Goal: Task Accomplishment & Management: Complete application form

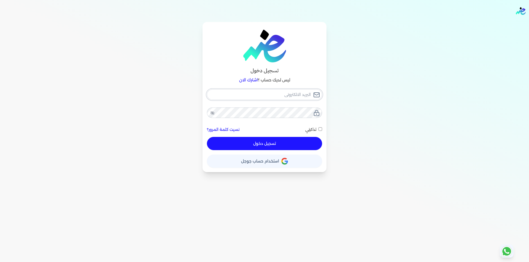
type input "[EMAIL_ADDRESS][DOMAIN_NAME]"
click at [299, 146] on button "تسجيل دخول" at bounding box center [264, 143] width 115 height 13
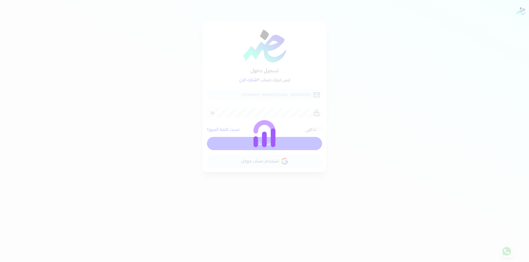
checkbox input "false"
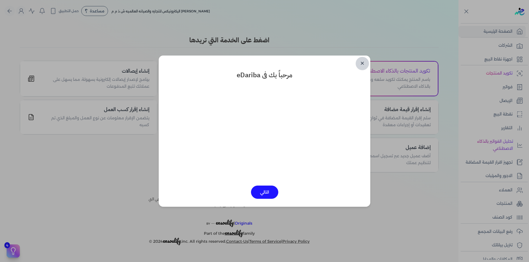
click at [360, 63] on link "✕" at bounding box center [361, 63] width 13 height 13
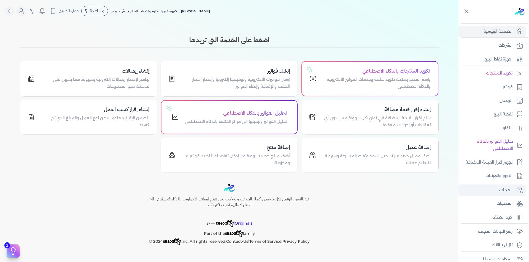
click at [505, 192] on p "العملاء" at bounding box center [505, 190] width 13 height 7
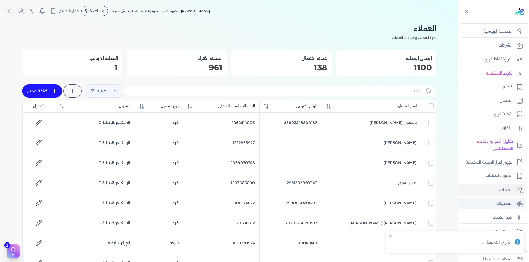
click at [509, 204] on p "المنتجات" at bounding box center [504, 203] width 16 height 7
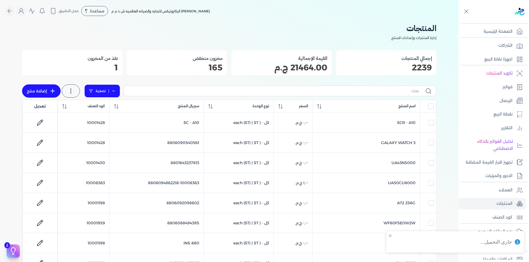
click at [118, 91] on link "تصفية" at bounding box center [102, 91] width 36 height 13
click at [114, 108] on button "اضافة تصفية" at bounding box center [106, 108] width 33 height 7
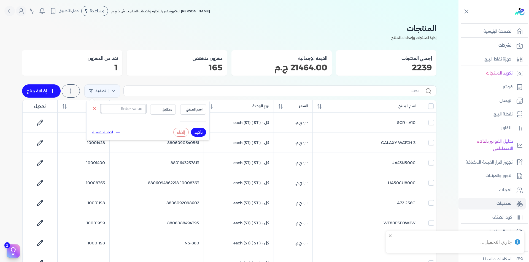
click at [128, 109] on input "text" at bounding box center [123, 108] width 45 height 9
paste input "0"
click at [134, 109] on input "text" at bounding box center [123, 108] width 45 height 9
type input "0101"
click at [193, 111] on span "اسم المنتج" at bounding box center [193, 109] width 19 height 5
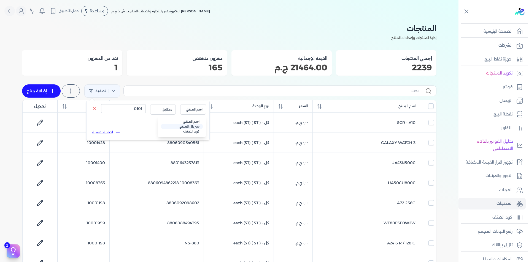
click at [194, 126] on li "سيريال المنتج" at bounding box center [182, 126] width 42 height 5
click at [194, 108] on span "سيريال المنتج" at bounding box center [192, 109] width 20 height 5
click at [195, 108] on span "سيريال المنتج" at bounding box center [192, 109] width 20 height 5
click at [199, 131] on button "تأكيد" at bounding box center [198, 132] width 15 height 9
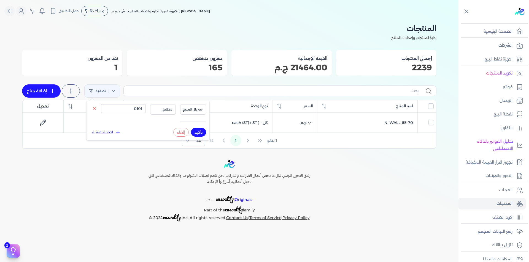
click at [357, 181] on div "رفيق التحول الرقمي لكل ما يخص أعمال الضرائب والشركات نحن نقدم لعملائنا التكنولو…" at bounding box center [229, 191] width 458 height 62
click at [494, 233] on p "رفع البيانات المجمع" at bounding box center [494, 232] width 35 height 7
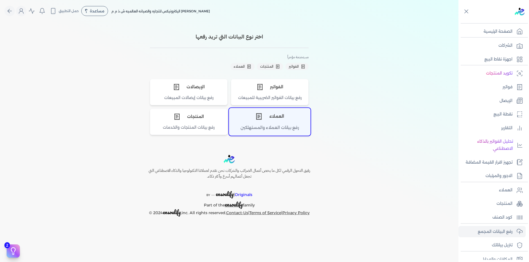
click at [256, 118] on icon "اختر نوع العملاء" at bounding box center [258, 116] width 7 height 7
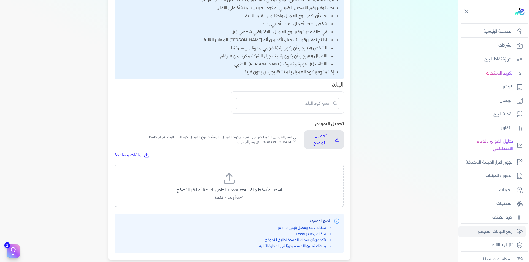
scroll to position [138, 0]
click at [236, 176] on icon at bounding box center [228, 178] width 13 height 13
click at [0, 0] on input "اسحب وأسقط ملف CSV/Excel الخاص بك هنا أو انقر للتصفح (.csv أو .xlsx فقط)" at bounding box center [0, 0] width 0 height 0
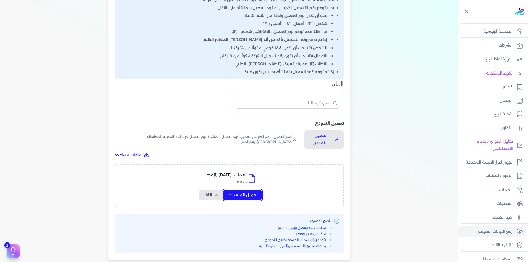
click at [256, 193] on span "تحميل الملف" at bounding box center [245, 195] width 23 height 6
select select "أسم العميل"
select select "الرقم الضريبي"
select select "الرقم التسلسلي الداخلي"
select select "نوع العميل"
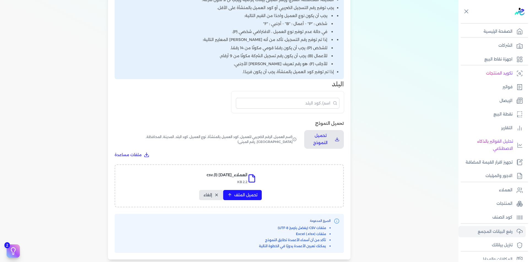
select select "كود البلد"
select select "city"
select select "المحافظة"
select select "الشارع"
select select "رقم المبنى"
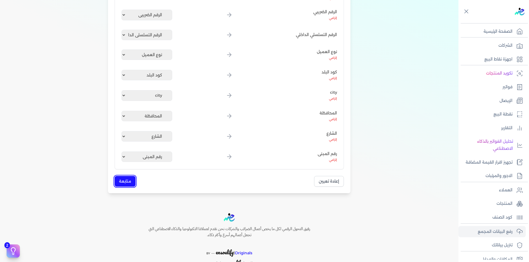
click at [125, 181] on button "متابعة" at bounding box center [125, 181] width 21 height 11
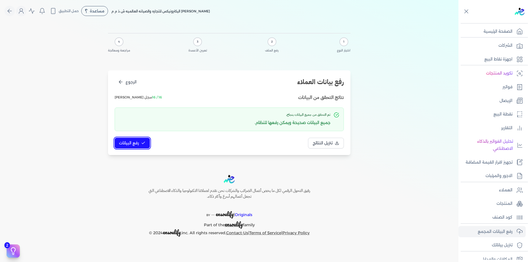
click at [135, 143] on span "رفع البيانات" at bounding box center [129, 143] width 20 height 6
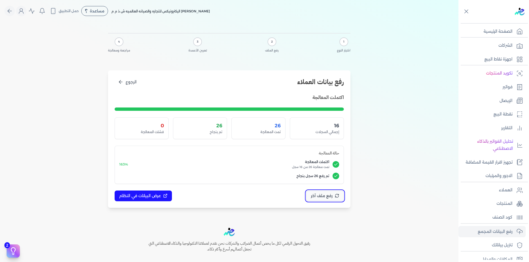
click at [326, 197] on span "رفع ملف آخر" at bounding box center [322, 196] width 22 height 6
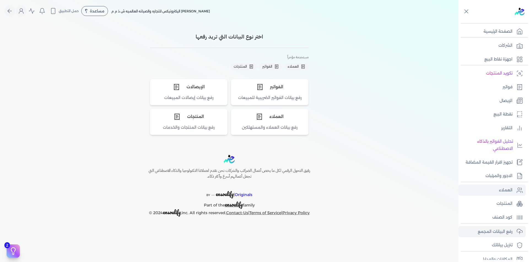
click at [509, 192] on p "العملاء" at bounding box center [505, 190] width 13 height 7
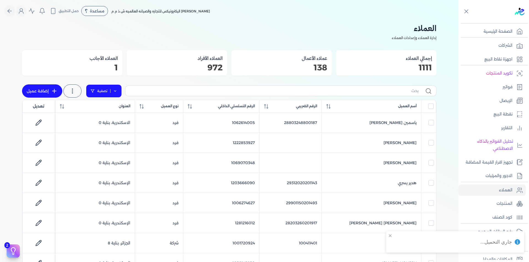
click at [116, 90] on icon at bounding box center [115, 91] width 4 height 4
click at [118, 108] on icon at bounding box center [119, 109] width 6 height 6
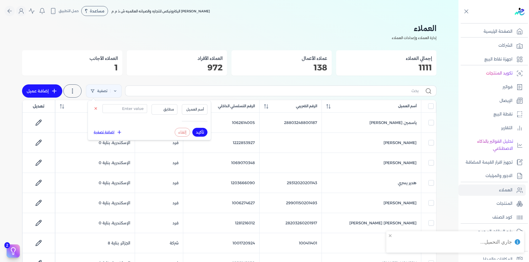
click at [131, 104] on div "أسم العميل مطابق تأكيد إلغاء اضافة تصفية" at bounding box center [149, 120] width 123 height 39
click at [134, 110] on input "text" at bounding box center [124, 108] width 45 height 9
paste input "1002220501"
type input "1002220501"
click at [192, 110] on span "أسم العميل" at bounding box center [194, 109] width 19 height 5
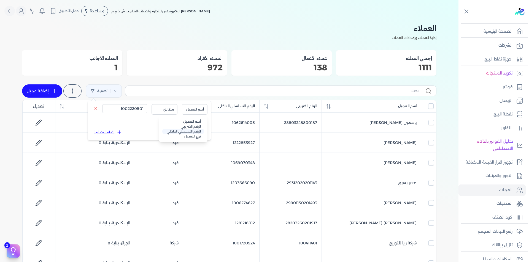
click at [196, 130] on li "الرقم التسلسلي الداخلي" at bounding box center [183, 131] width 42 height 5
click at [203, 133] on button "تأكيد" at bounding box center [199, 132] width 15 height 9
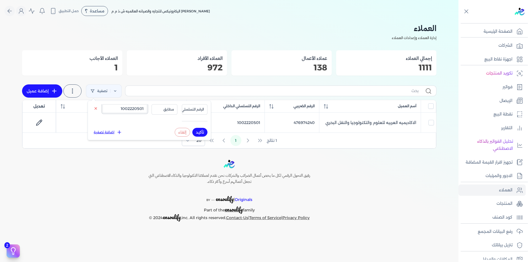
click at [127, 109] on input "1002220501" at bounding box center [124, 108] width 45 height 9
paste input "99336333"
click at [198, 133] on button "تأكيد" at bounding box center [199, 132] width 15 height 9
click at [135, 108] on input "1099336333" at bounding box center [124, 108] width 45 height 9
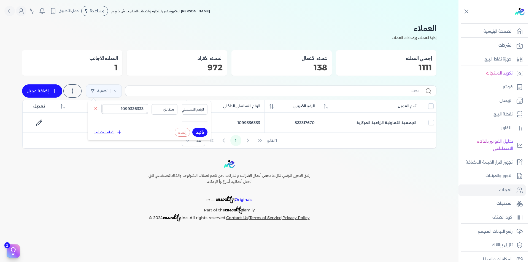
click at [135, 108] on input "1099336333" at bounding box center [124, 108] width 45 height 9
paste input "110077025"
click at [197, 130] on button "تأكيد" at bounding box center [199, 132] width 15 height 9
click at [130, 110] on input "1110077025" at bounding box center [124, 108] width 45 height 9
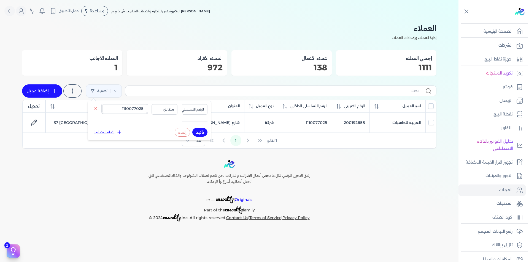
paste input "287444338"
type input "1287444338"
click at [201, 133] on button "تأكيد" at bounding box center [199, 132] width 15 height 9
checkbox input "false"
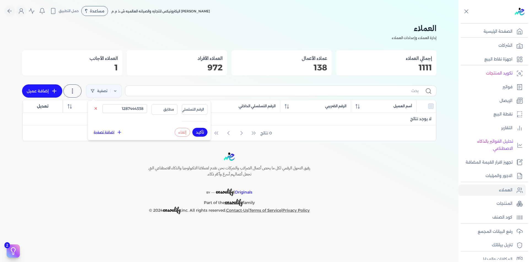
click at [54, 89] on icon at bounding box center [54, 91] width 7 height 7
select select "B"
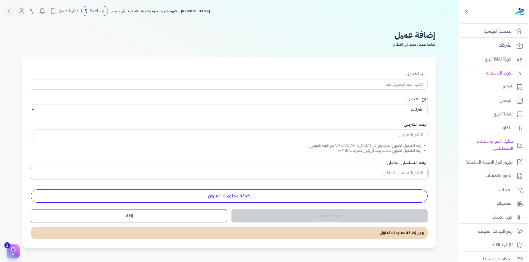
click at [411, 173] on input "الرقم التسلسلي الداخلي" at bounding box center [229, 173] width 397 height 10
paste input "1287444338"
type input "1287444338"
click at [402, 136] on input "text" at bounding box center [229, 135] width 397 height 10
paste input "481598685"
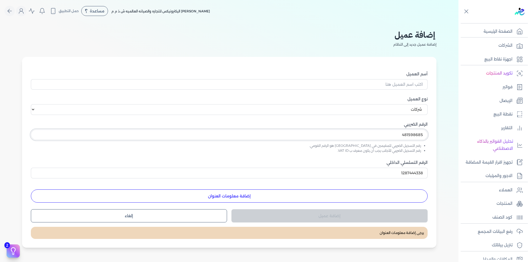
type input "481598685"
click at [372, 82] on input "أسم العميل" at bounding box center [229, 84] width 397 height 10
paste input "[PERSON_NAME]"
type input "[PERSON_NAME]"
click at [384, 192] on button "إضافة معلومات العنوان" at bounding box center [229, 196] width 397 height 13
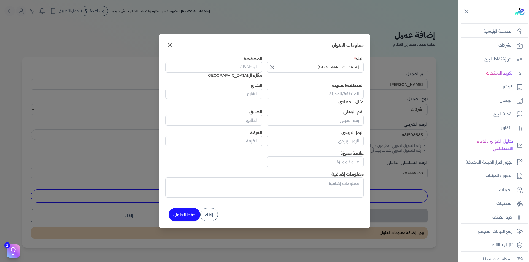
click at [271, 69] on icon "button" at bounding box center [272, 67] width 7 height 7
click at [318, 65] on input "text" at bounding box center [315, 67] width 97 height 10
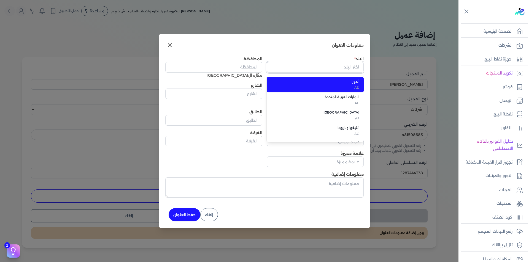
type input "L"
click at [318, 65] on input "text" at bounding box center [315, 67] width 97 height 10
type input "ص"
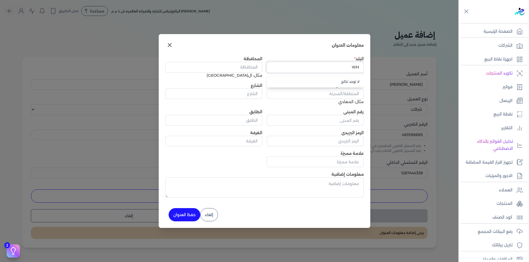
type input "W"
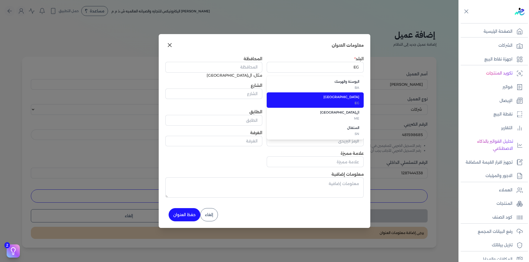
click at [347, 101] on span "EG" at bounding box center [319, 103] width 82 height 5
type input "[GEOGRAPHIC_DATA]"
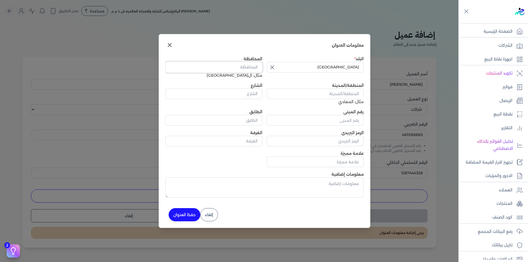
click at [244, 64] on input "المحافظة" at bounding box center [213, 67] width 97 height 10
type input "الاسكندرية"
click at [319, 96] on input "المنطقة/المدينة" at bounding box center [315, 94] width 97 height 10
paste input "قسم [PERSON_NAME]"
type input "قسم [PERSON_NAME]"
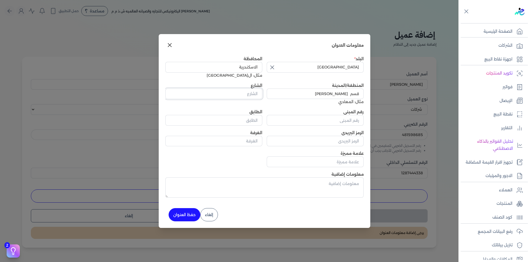
click at [239, 91] on input "الشارع" at bounding box center [213, 94] width 97 height 10
paste input "ش الاديب [PERSON_NAME] سموحه"
type input "ش الاديب [PERSON_NAME] سموحه"
click at [351, 122] on input "رقم المبنى" at bounding box center [315, 120] width 97 height 10
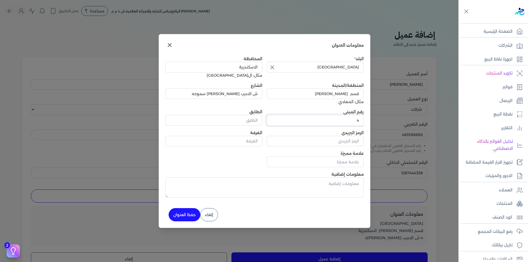
type input "4"
click at [186, 215] on button "حفظ العنوان" at bounding box center [185, 214] width 32 height 13
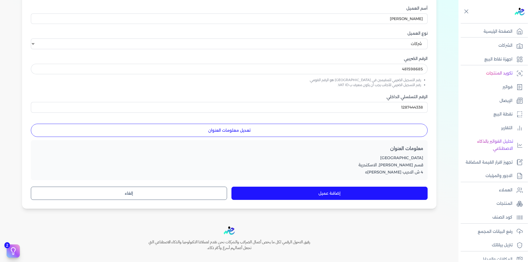
scroll to position [103, 0]
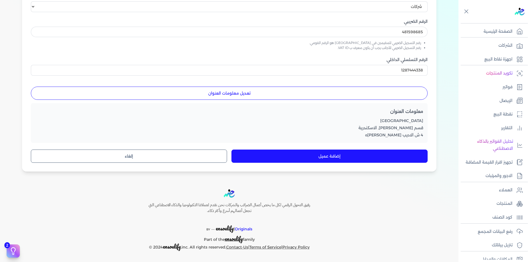
click at [322, 157] on button "إضافة عميل" at bounding box center [329, 156] width 196 height 13
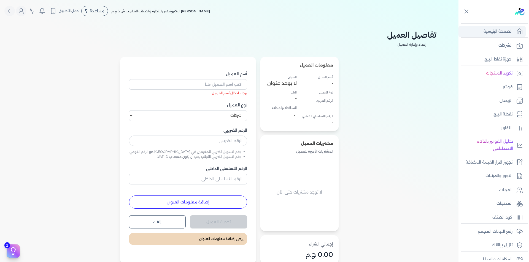
click at [498, 28] on p "الصفحة الرئيسية" at bounding box center [497, 31] width 29 height 7
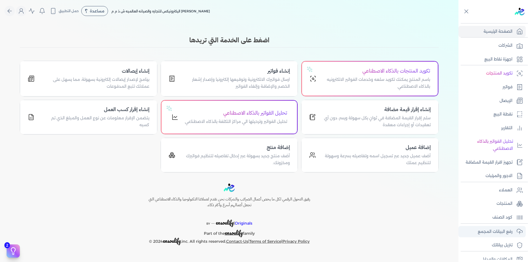
click at [512, 235] on p "رفع البيانات المجمع" at bounding box center [494, 232] width 35 height 7
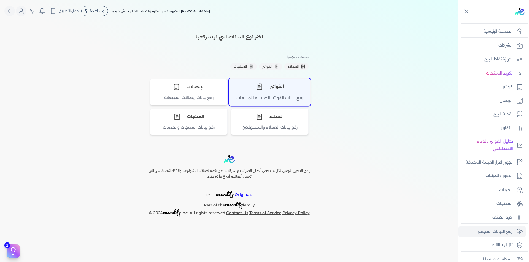
click at [286, 90] on div "الفواتير" at bounding box center [269, 86] width 81 height 17
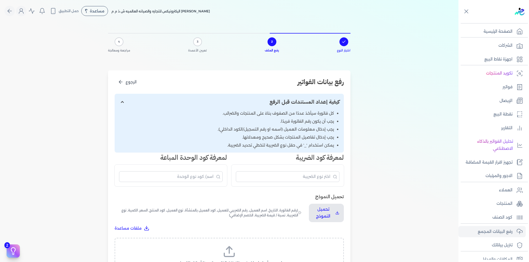
click at [243, 249] on label "اسحب وأسقط ملف CSV/Excel الخاص بك هنا أو انقر للتصفح (.csv أو .xlsx فقط)" at bounding box center [229, 259] width 215 height 28
click at [0, 0] on input "اسحب وأسقط ملف CSV/Excel الخاص بك هنا أو انقر للتصفح (.csv أو .xlsx فقط)" at bounding box center [0, 0] width 0 height 0
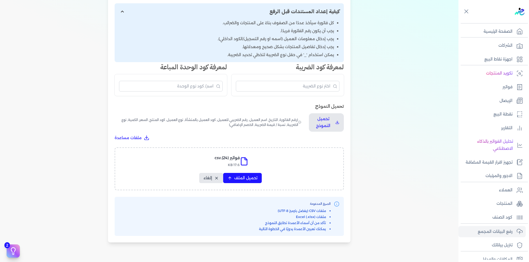
scroll to position [164, 0]
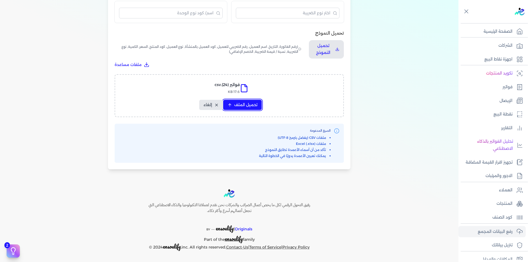
click at [246, 105] on span "تحميل الملف" at bounding box center [245, 105] width 23 height 6
select select "رقم الفاتورة"
select select "التاريخ"
select select "أسم العميل"
select select "الرقم الضريبي"
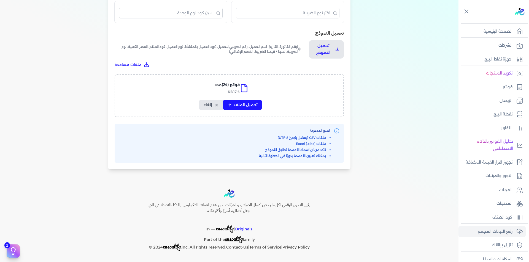
select select "نوع العميل"
select select "الرقم التسلسلي الداخلي"
select select "وصف البند"
select select "سيريال المنتج"
select select "السعر"
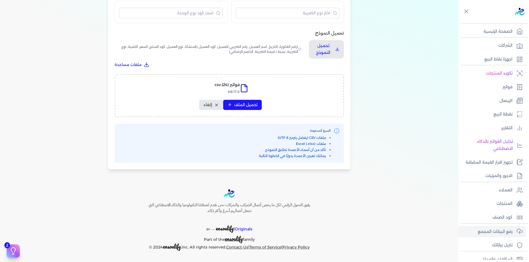
select select "الكمية"
select select "نوع الضريبة"
select select "نسبة / قيمة الضريبة"
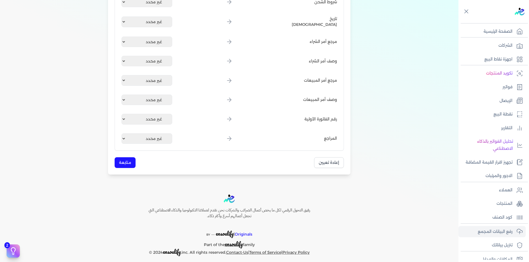
scroll to position [661, 0]
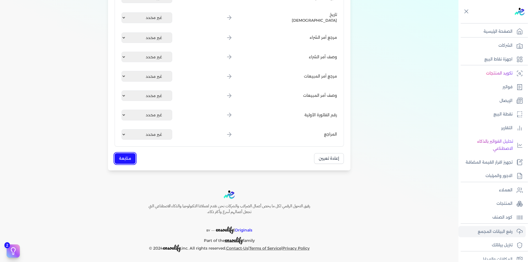
click at [131, 158] on button "متابعة" at bounding box center [125, 158] width 21 height 11
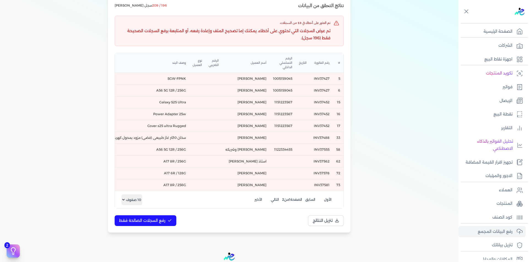
scroll to position [110, 0]
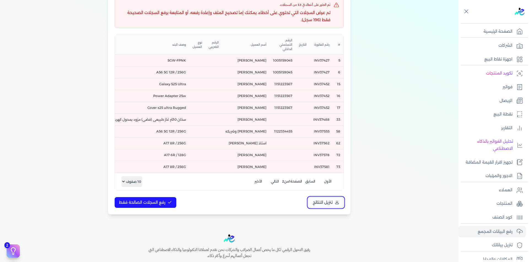
click at [332, 206] on span "تنزيل النتائج" at bounding box center [323, 203] width 20 height 6
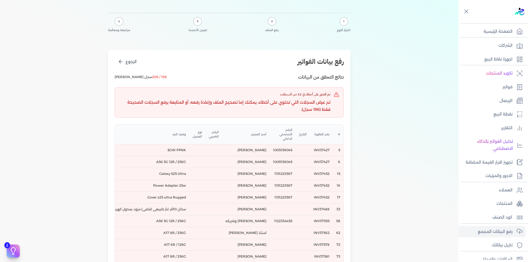
scroll to position [0, 0]
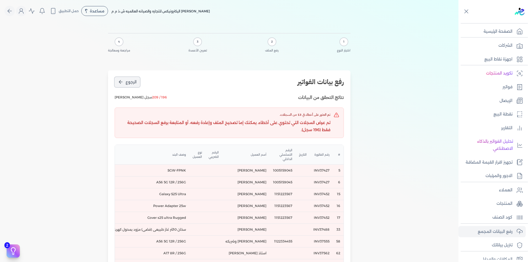
click at [125, 79] on button "الرجوع" at bounding box center [127, 82] width 25 height 10
select select "رقم الفاتورة"
select select "التاريخ"
select select "أسم العميل"
select select "الرقم الضريبي"
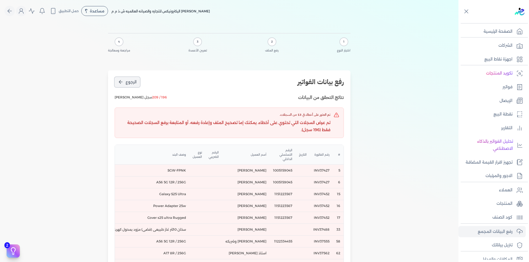
select select "نوع العميل"
select select "الرقم التسلسلي الداخلي"
select select "وصف البند"
select select "سيريال المنتج"
select select "السعر"
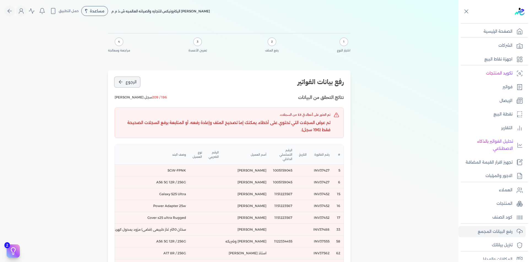
select select "الكمية"
select select "نوع الضريبة"
select select "نسبة / قيمة الضريبة"
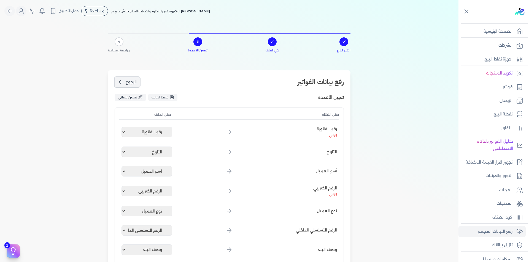
click at [125, 79] on button "الرجوع" at bounding box center [127, 82] width 25 height 10
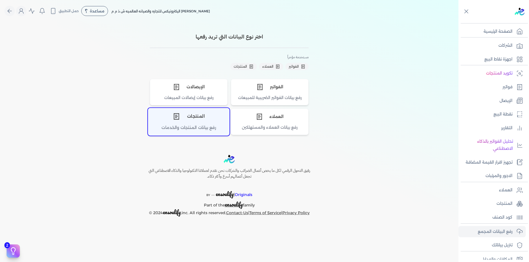
click at [197, 120] on div "المنتجات" at bounding box center [188, 116] width 81 height 17
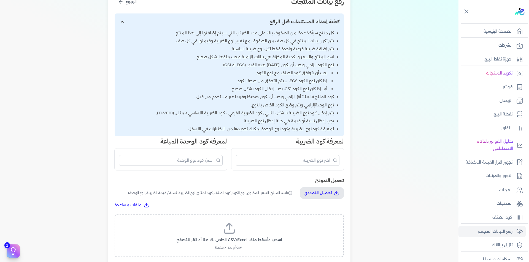
scroll to position [138, 0]
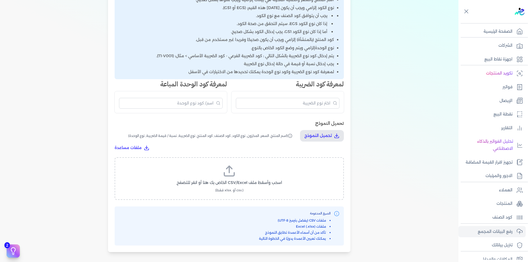
click at [236, 178] on icon at bounding box center [228, 171] width 13 height 13
click at [0, 0] on input "اسحب وأسقط ملف CSV/Excel الخاص بك هنا أو انقر للتصفح (.csv أو .xlsx فقط)" at bounding box center [0, 0] width 0 height 0
click at [241, 187] on span "تحميل الملف" at bounding box center [245, 188] width 23 height 6
select select "اسم المنتج"
select select "السعر"
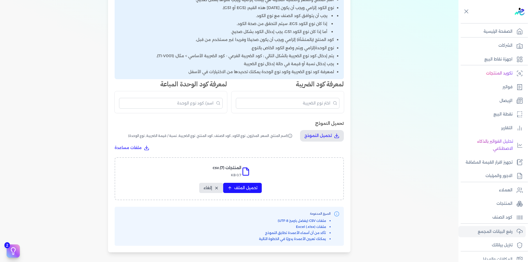
select select "المخزون"
select select "نوع الكود"
select select "كود الصنف"
select select "سيريال المنتج"
select select "نوع الضريبة"
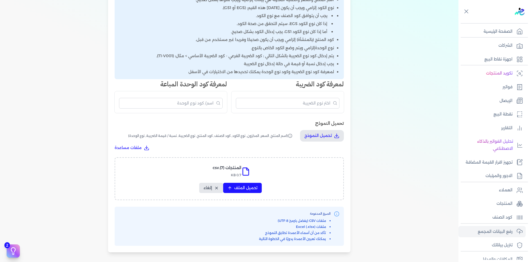
select select "نسبة / قيمة الضريبة"
select select "نوع الوحدة"
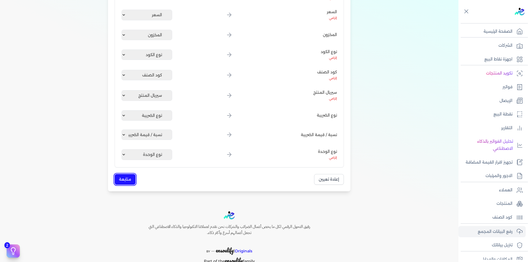
click at [129, 180] on button "متابعة" at bounding box center [125, 179] width 21 height 11
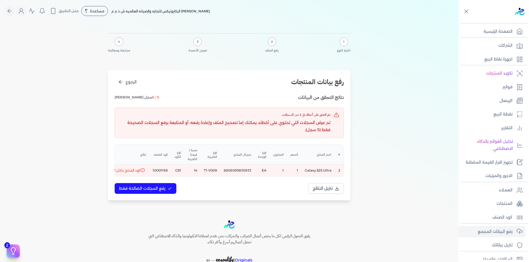
scroll to position [0, -36]
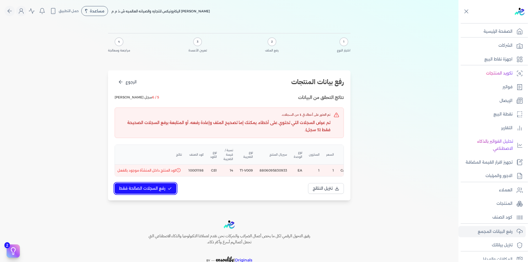
click at [158, 192] on span "رفع السجلات الصالحة فقط" at bounding box center [142, 189] width 46 height 6
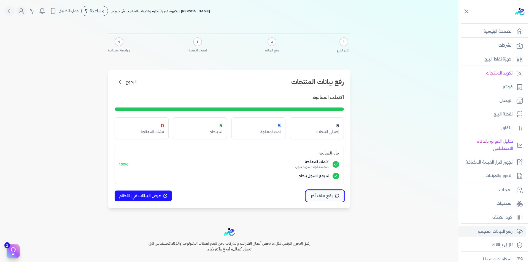
click at [330, 194] on span "رفع ملف آخر" at bounding box center [322, 196] width 22 height 6
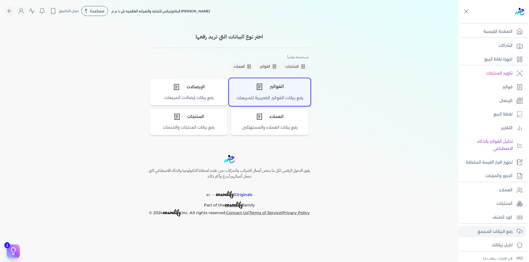
click at [276, 96] on div "رفع بيانات الفواتير الضريبية للمبيعات" at bounding box center [269, 100] width 81 height 11
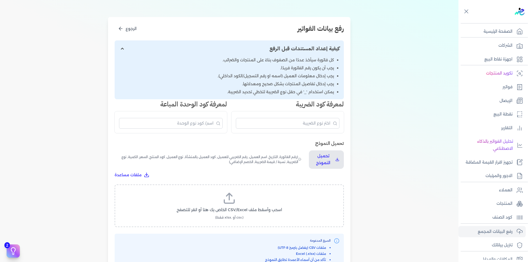
scroll to position [138, 0]
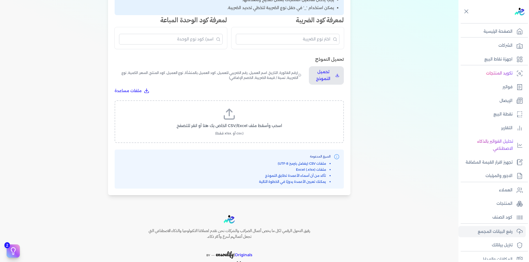
click at [241, 124] on span "اسحب وأسقط ملف CSV/Excel الخاص بك هنا أو انقر للتصفح" at bounding box center [229, 126] width 105 height 6
click at [0, 0] on input "اسحب وأسقط ملف CSV/Excel الخاص بك هنا أو انقر للتصفح (.csv أو .xlsx فقط)" at bounding box center [0, 0] width 0 height 0
click at [248, 132] on span "تحميل الملف" at bounding box center [245, 131] width 23 height 6
select select "رقم الفاتورة"
select select "التاريخ"
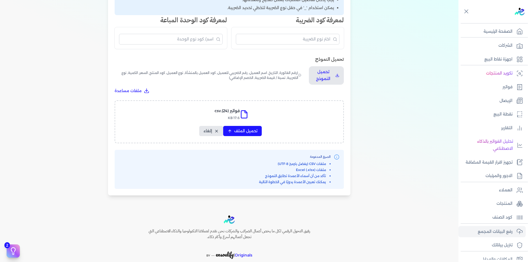
select select "أسم العميل"
select select "الرقم الضريبي"
select select "نوع العميل"
select select "الرقم التسلسلي الداخلي"
select select "وصف البند"
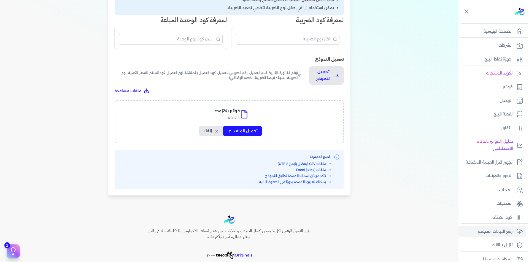
select select "سيريال المنتج"
select select "السعر"
select select "الكمية"
select select "نوع الضريبة"
select select "نسبة / قيمة الضريبة"
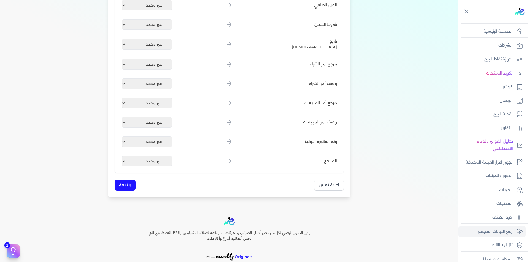
scroll to position [661, 0]
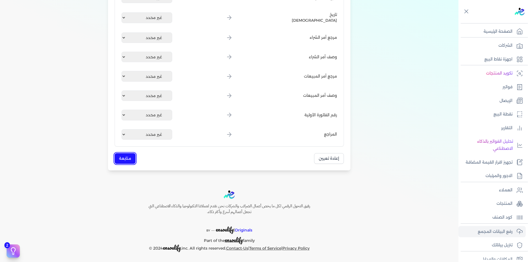
click at [125, 160] on button "متابعة" at bounding box center [125, 158] width 21 height 11
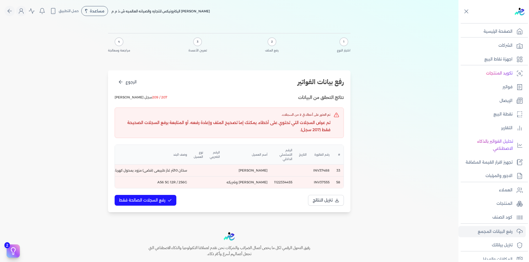
scroll to position [0, -217]
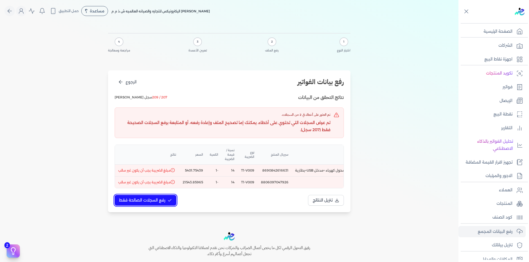
click at [151, 203] on span "رفع السجلات الصالحة فقط" at bounding box center [142, 201] width 46 height 6
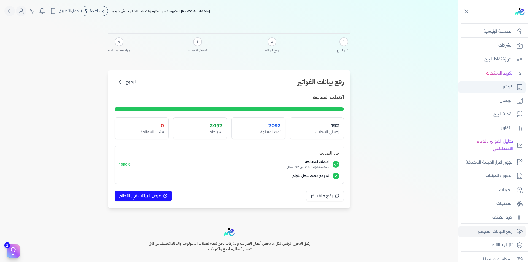
click at [510, 93] on link "فواتير" at bounding box center [491, 88] width 67 height 12
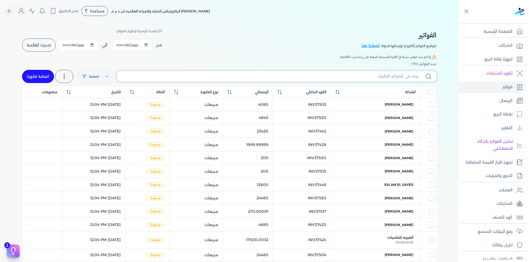
click at [374, 78] on input "text" at bounding box center [269, 77] width 297 height 6
paste input "INV37588"
type input "INV37588"
checkbox input "false"
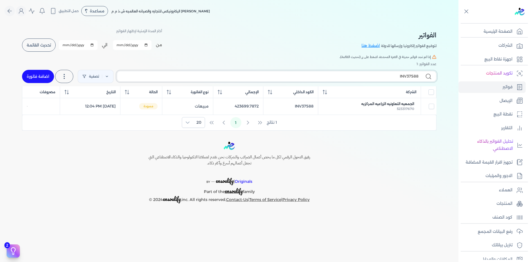
type input "INV37588"
click at [230, 50] on div "الفواتير لتوقيع الفواتير إلكترونيا وإرسالها للدولة اضغط هنا أختر المدة الزمنية …" at bounding box center [229, 40] width 414 height 25
click at [215, 31] on div "الفواتير لتوقيع الفواتير إلكترونيا وإرسالها للدولة اضغط هنا أختر المدة الزمنية …" at bounding box center [229, 40] width 414 height 25
click at [509, 36] on link "الصفحة الرئيسية" at bounding box center [491, 32] width 67 height 12
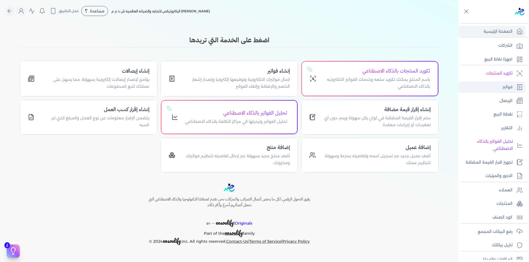
click at [509, 89] on p "فواتير" at bounding box center [507, 87] width 10 height 7
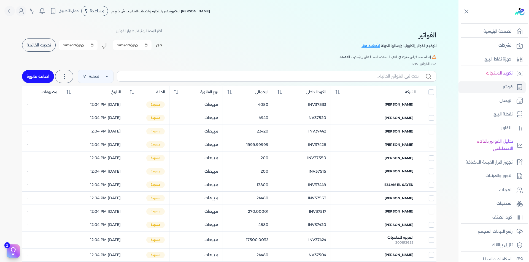
click at [43, 48] on button "تحديث القائمة" at bounding box center [39, 45] width 34 height 13
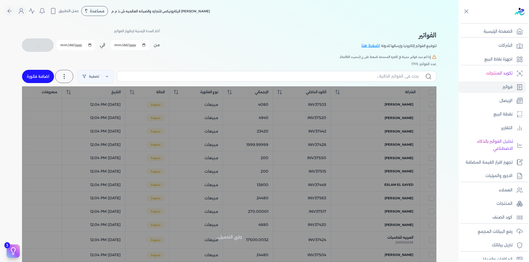
checkbox input "false"
